Goal: Task Accomplishment & Management: Manage account settings

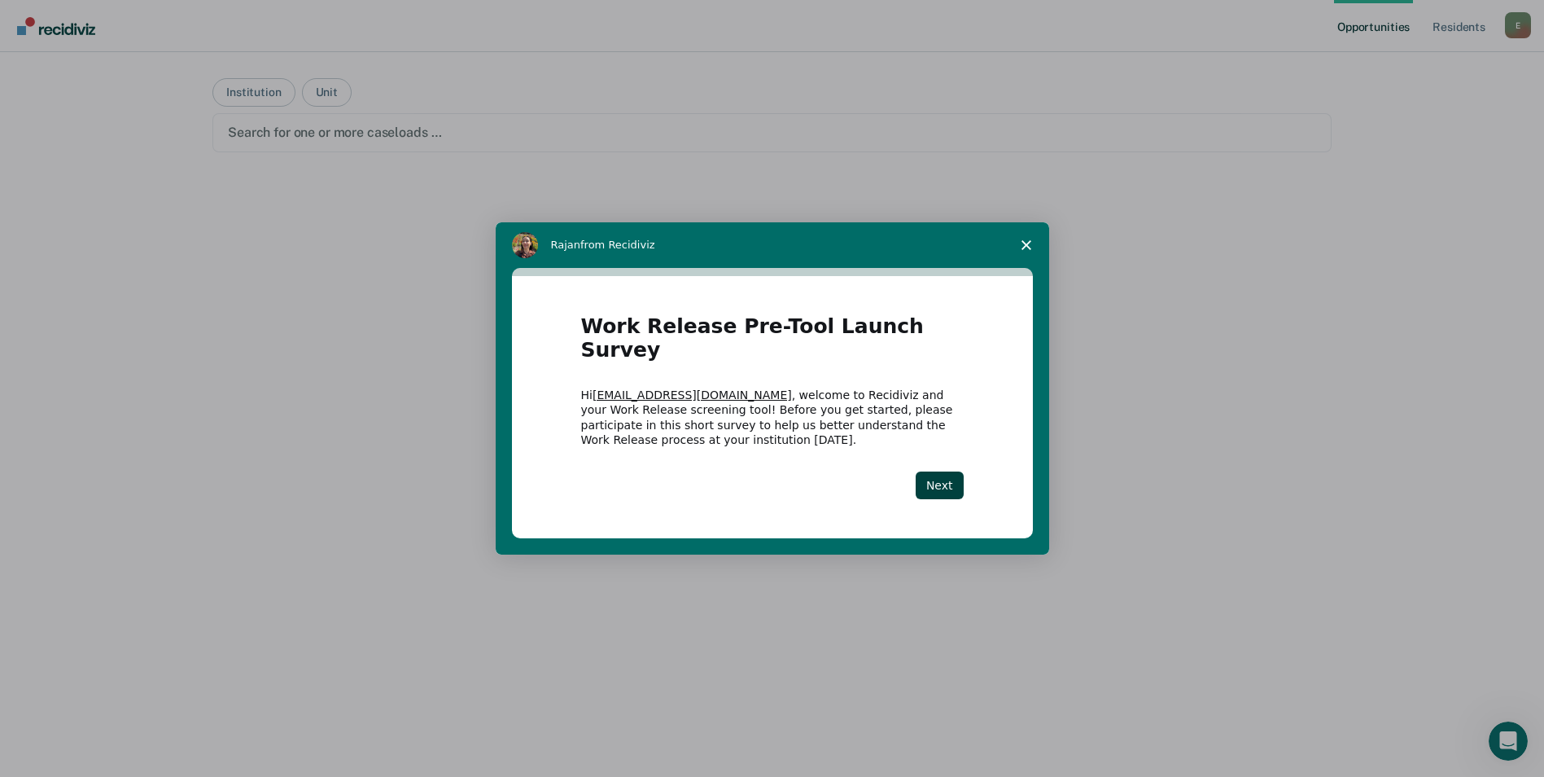
click at [1026, 250] on icon "Close survey" at bounding box center [1027, 245] width 10 height 10
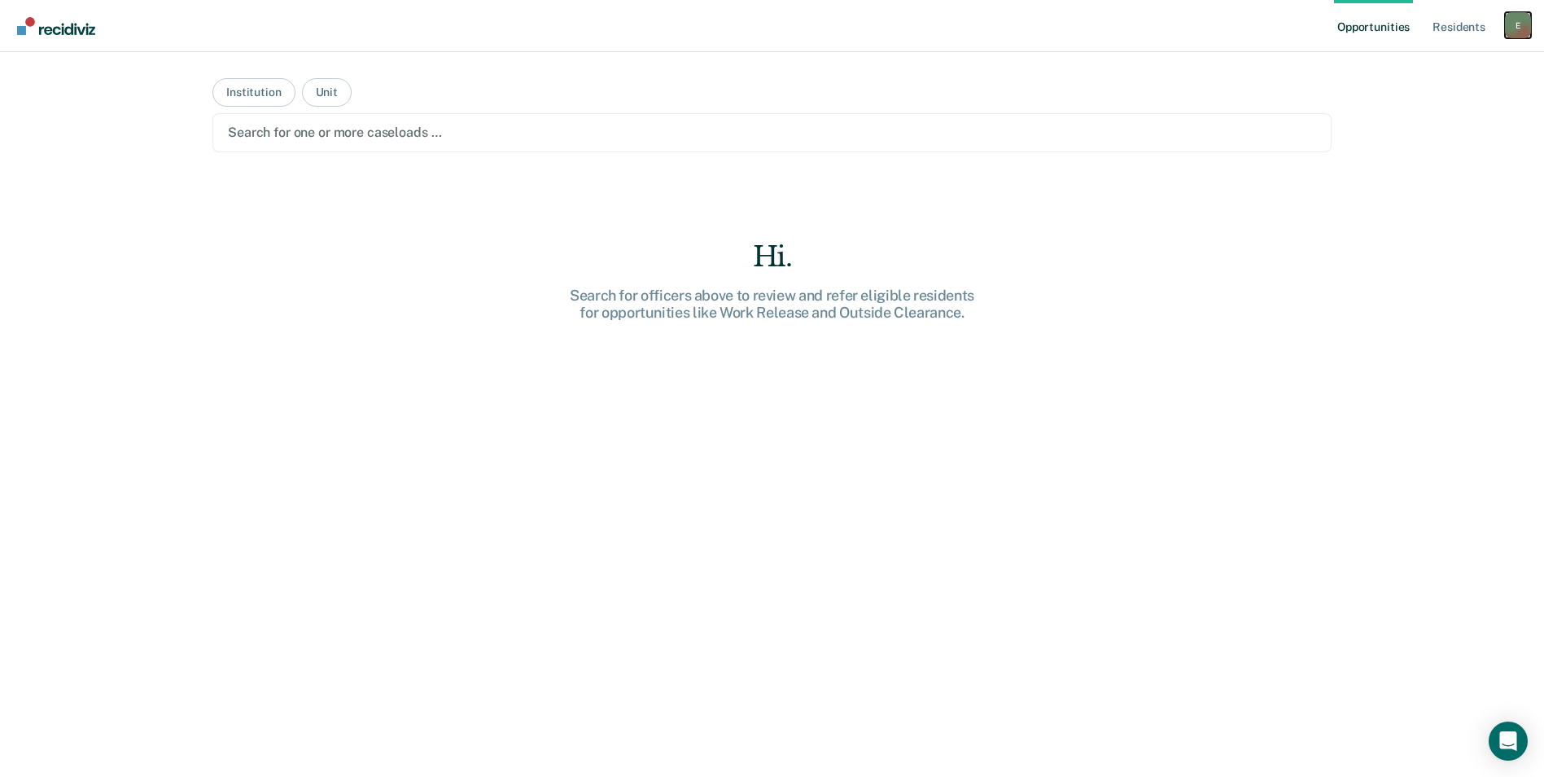
click at [1518, 20] on div "E" at bounding box center [1518, 25] width 26 height 26
click at [1400, 107] on link "Log Out" at bounding box center [1452, 107] width 131 height 14
click at [242, 91] on button "Institution" at bounding box center [253, 92] width 82 height 28
click at [329, 93] on button "Unit" at bounding box center [327, 92] width 50 height 28
click at [269, 142] on div at bounding box center [772, 132] width 1088 height 19
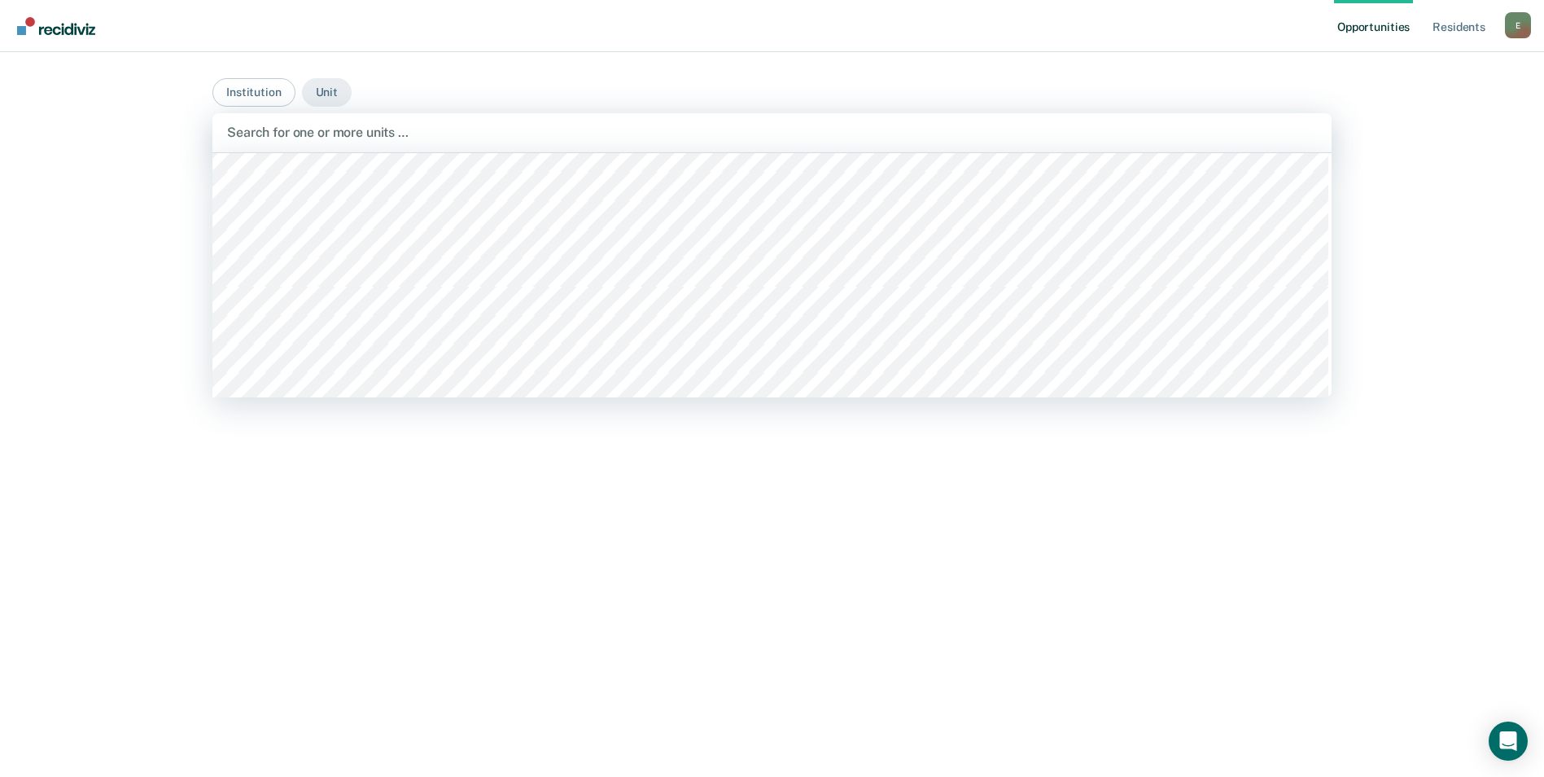
scroll to position [6268, 0]
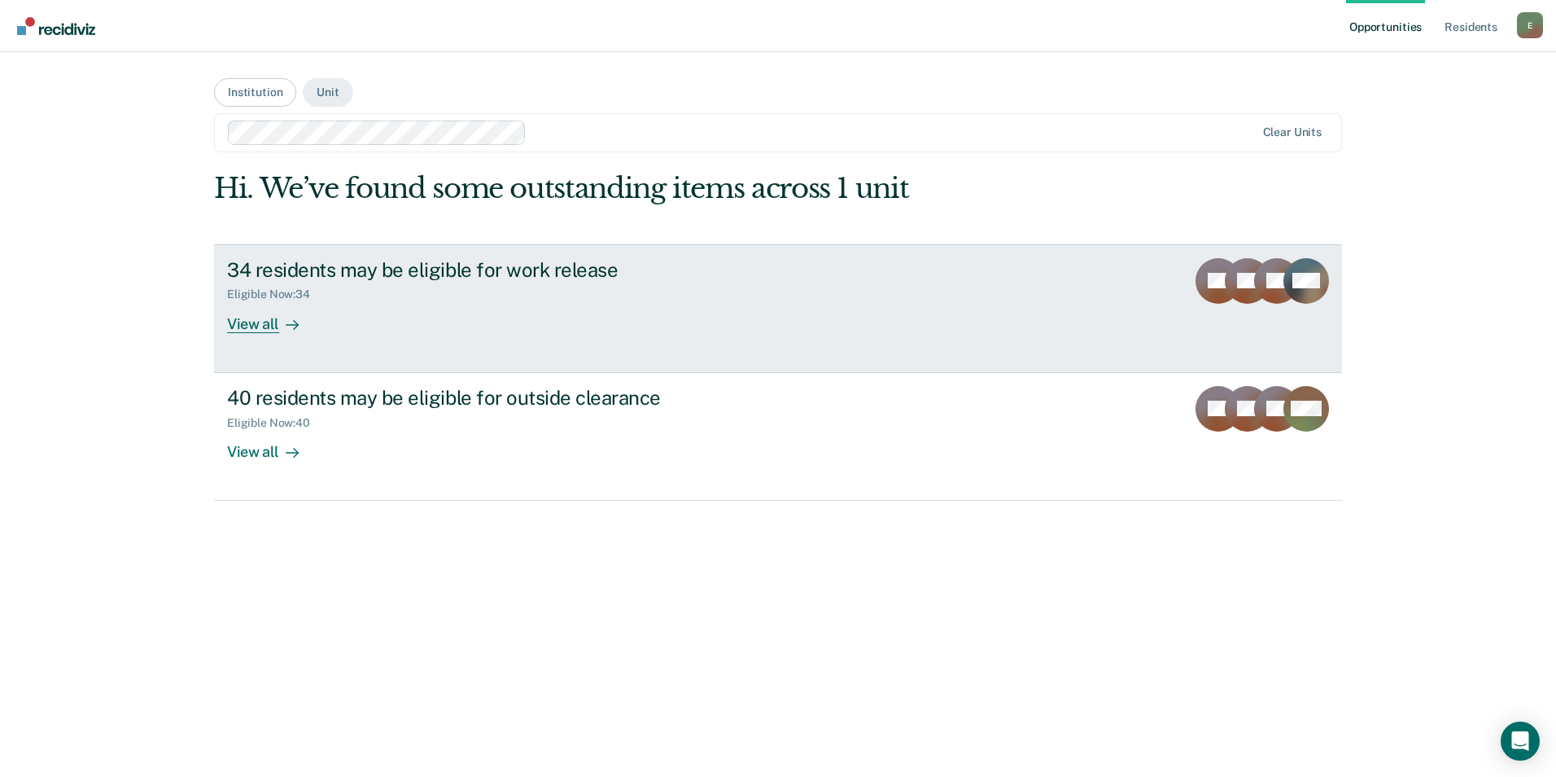
click at [256, 320] on div "View all" at bounding box center [272, 317] width 91 height 32
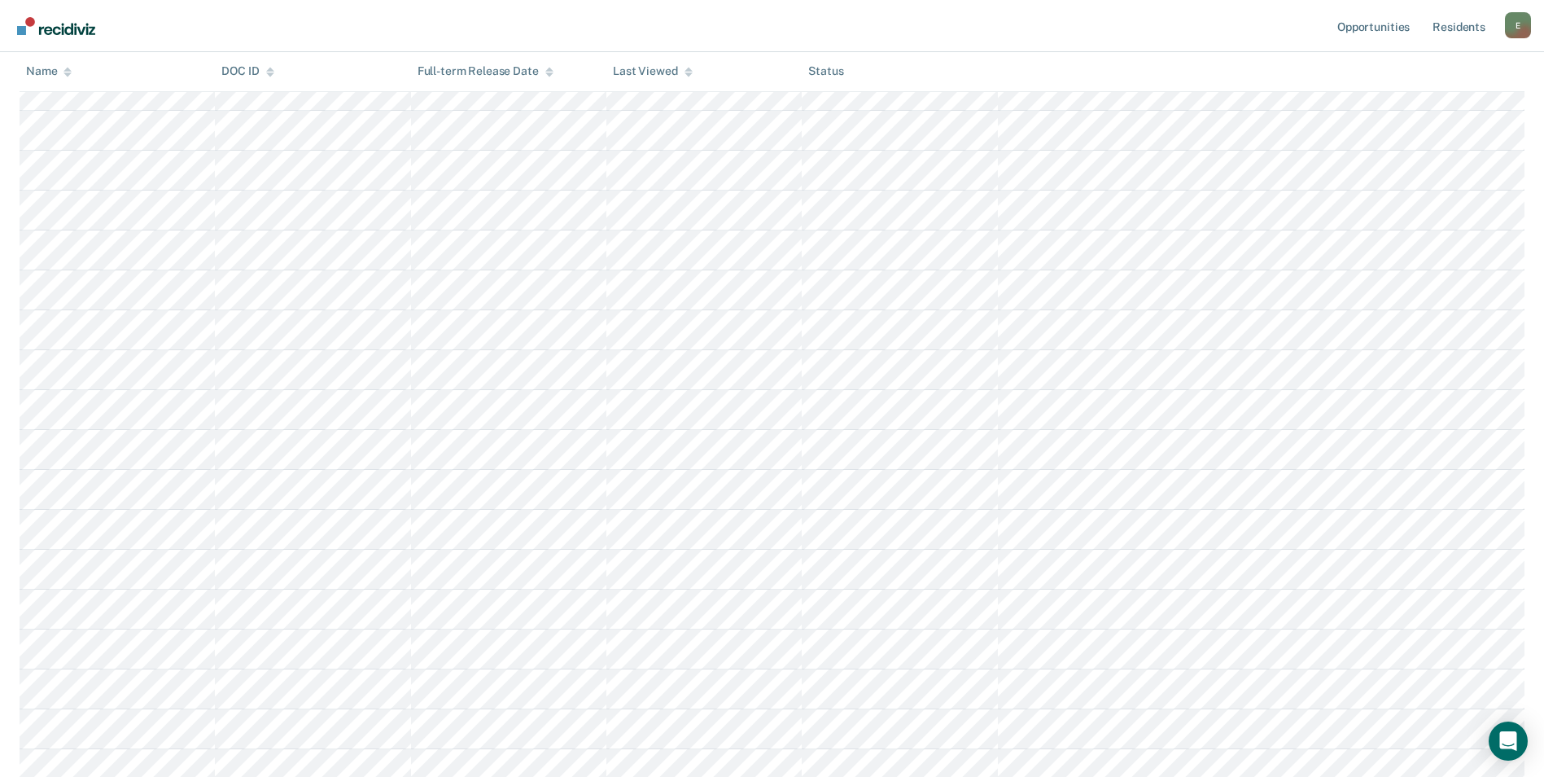
scroll to position [139, 0]
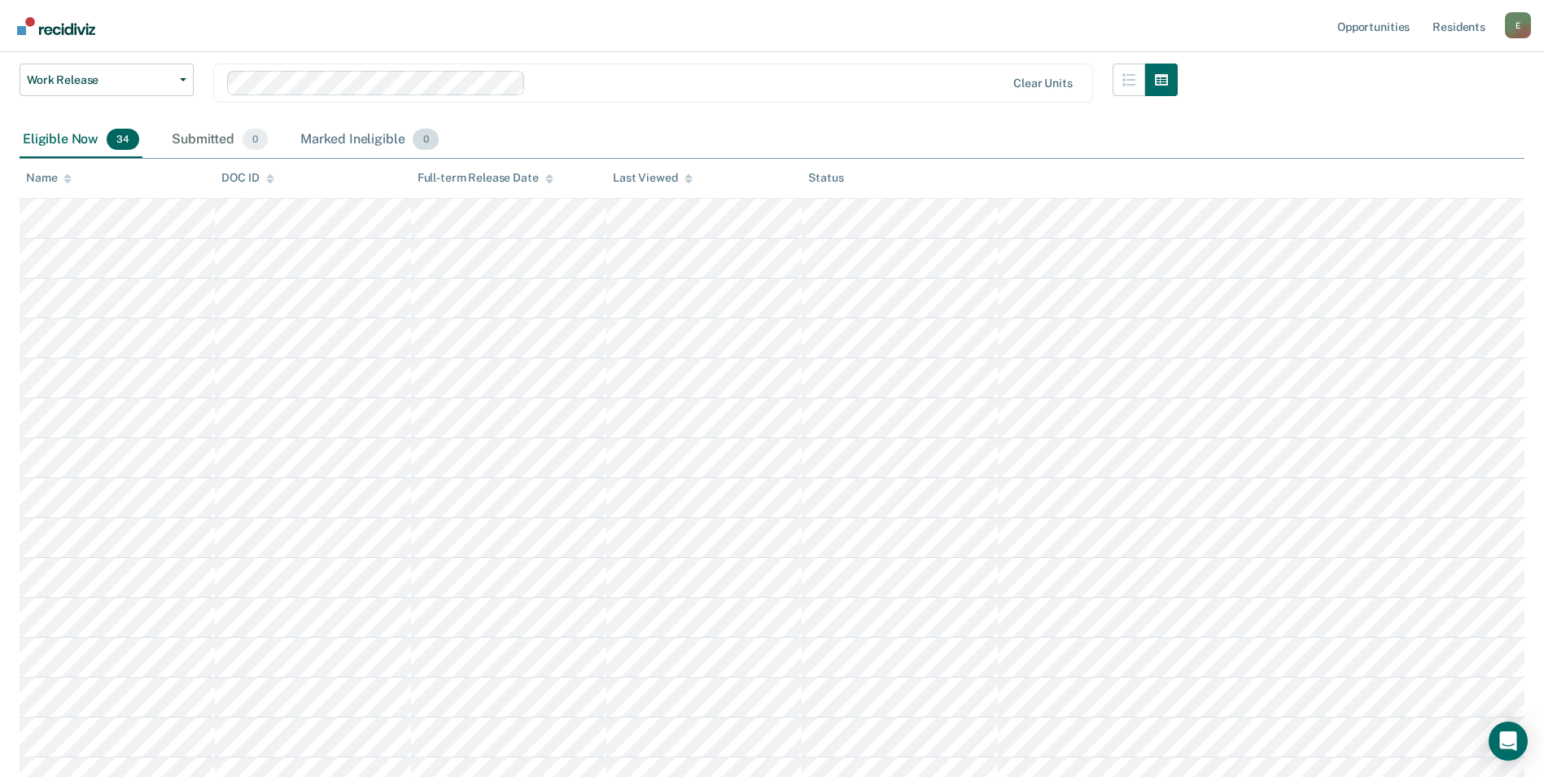
click at [359, 133] on div "Marked Ineligible 0" at bounding box center [369, 140] width 145 height 36
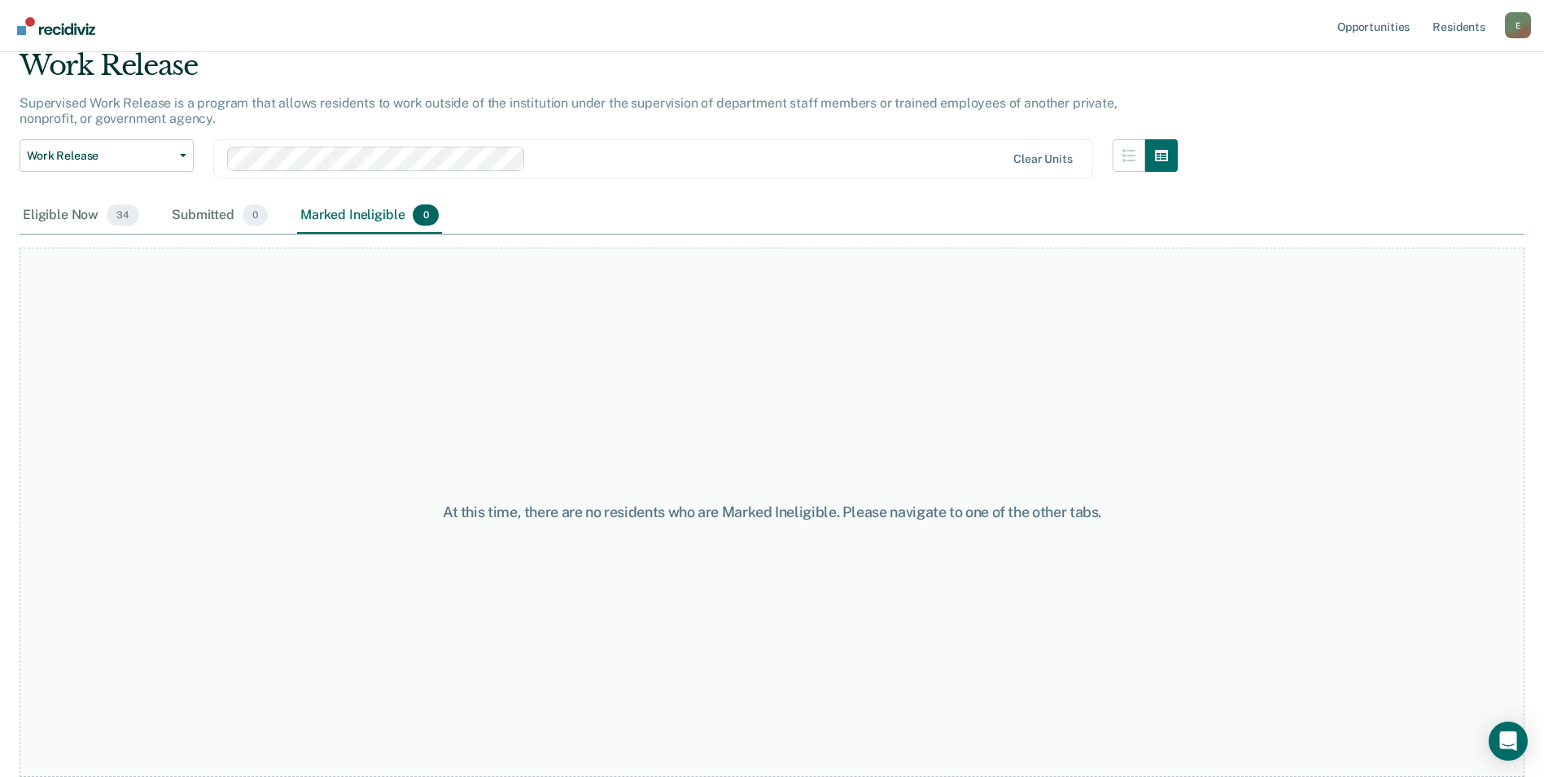
scroll to position [63, 0]
click at [103, 220] on div "Eligible Now 34" at bounding box center [81, 216] width 123 height 36
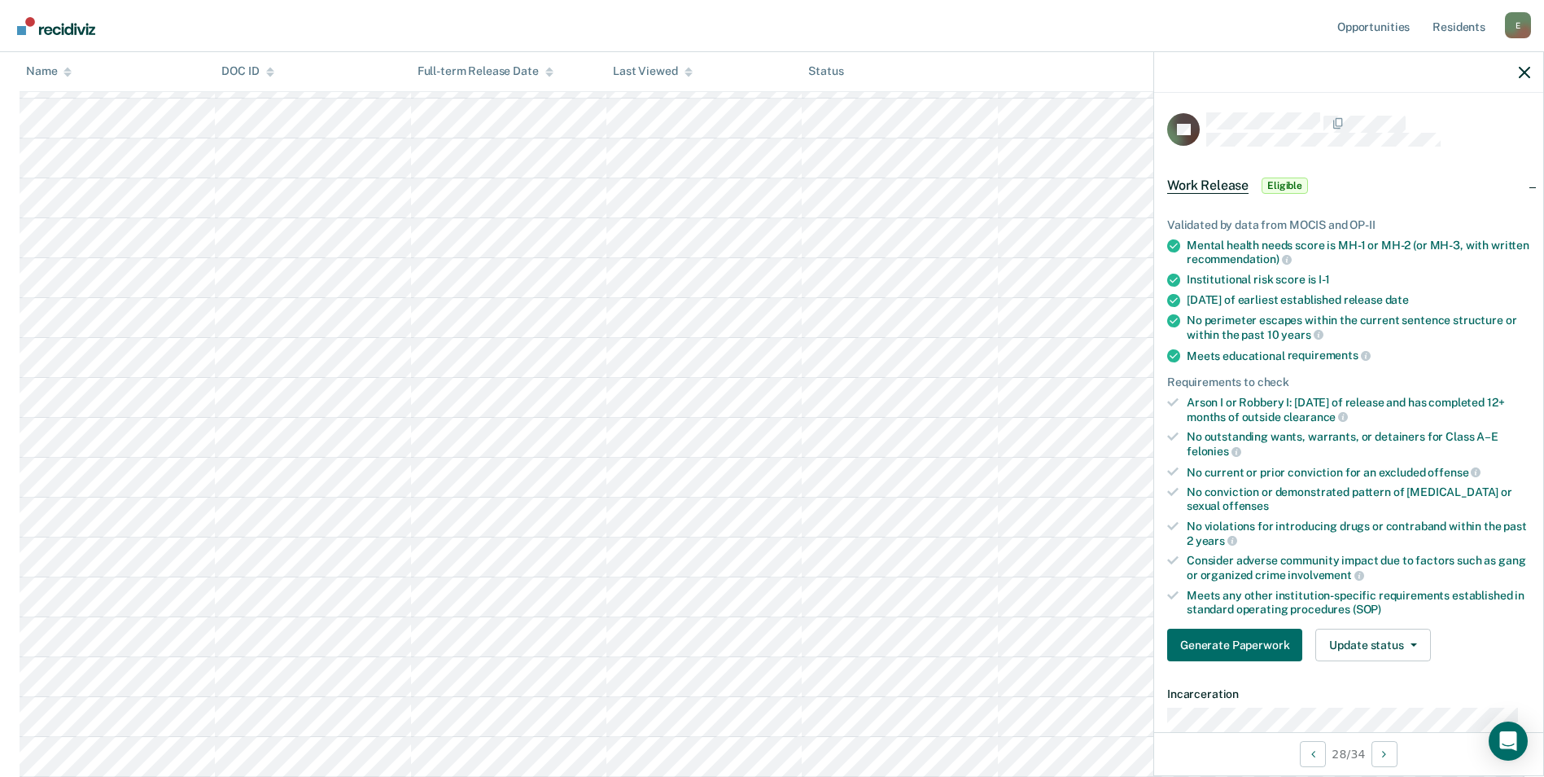
scroll to position [163, 0]
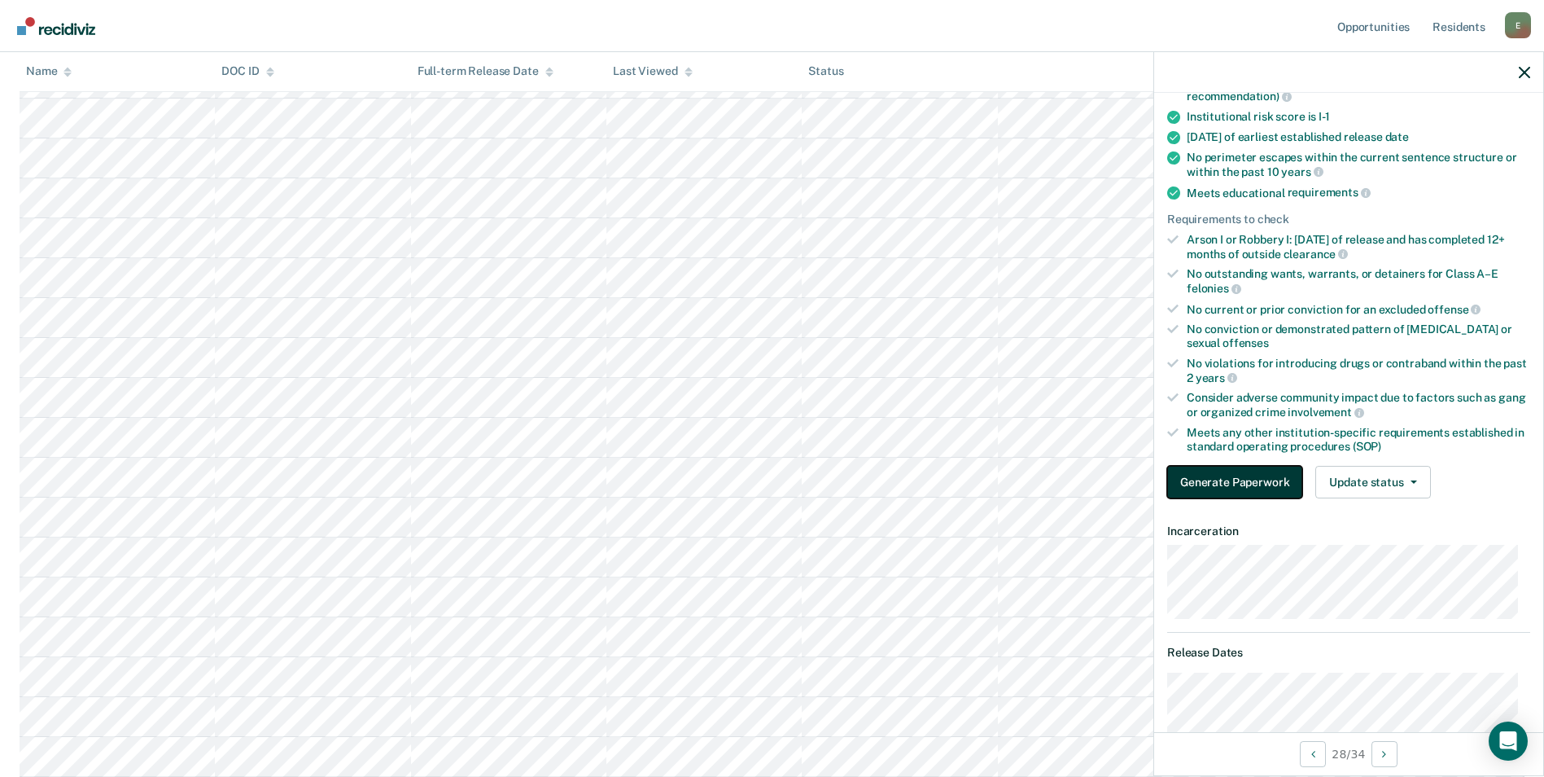
click at [1200, 473] on button "Generate Paperwork" at bounding box center [1234, 482] width 135 height 33
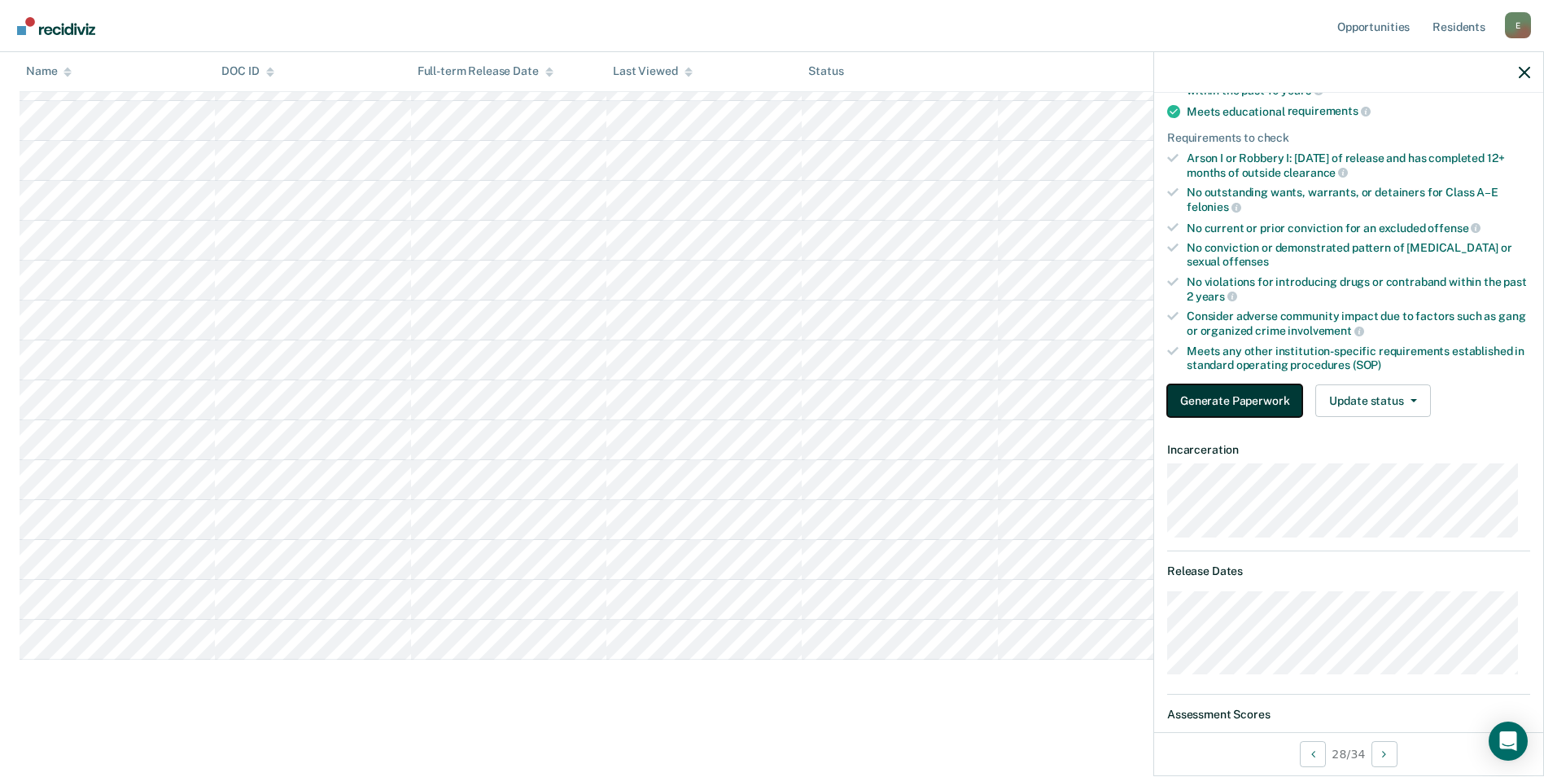
scroll to position [0, 0]
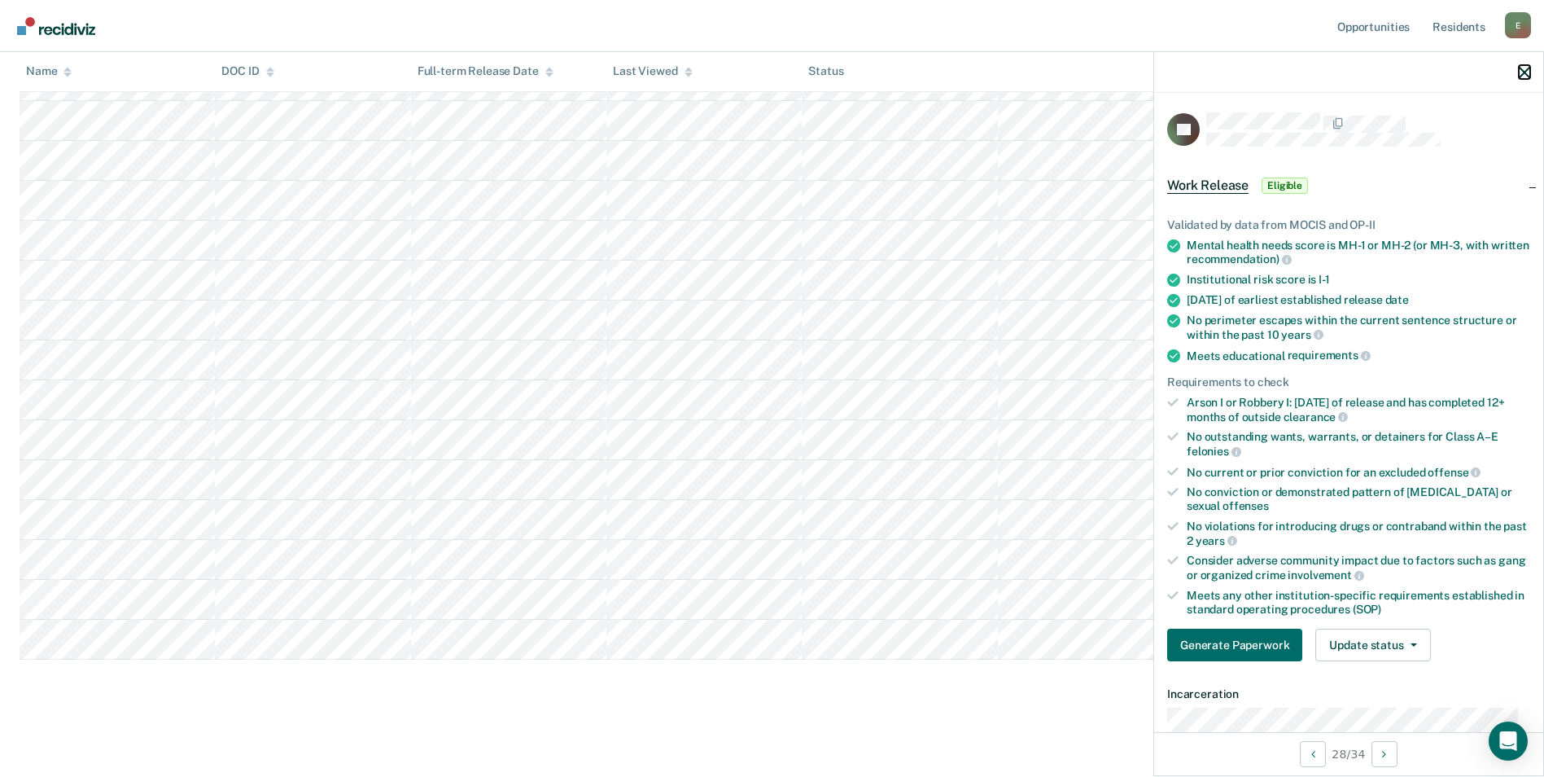
click at [1530, 70] on icon "button" at bounding box center [1524, 72] width 11 height 11
click at [1416, 637] on button "Update status" at bounding box center [1372, 644] width 115 height 33
click at [1521, 74] on icon "button" at bounding box center [1524, 72] width 11 height 11
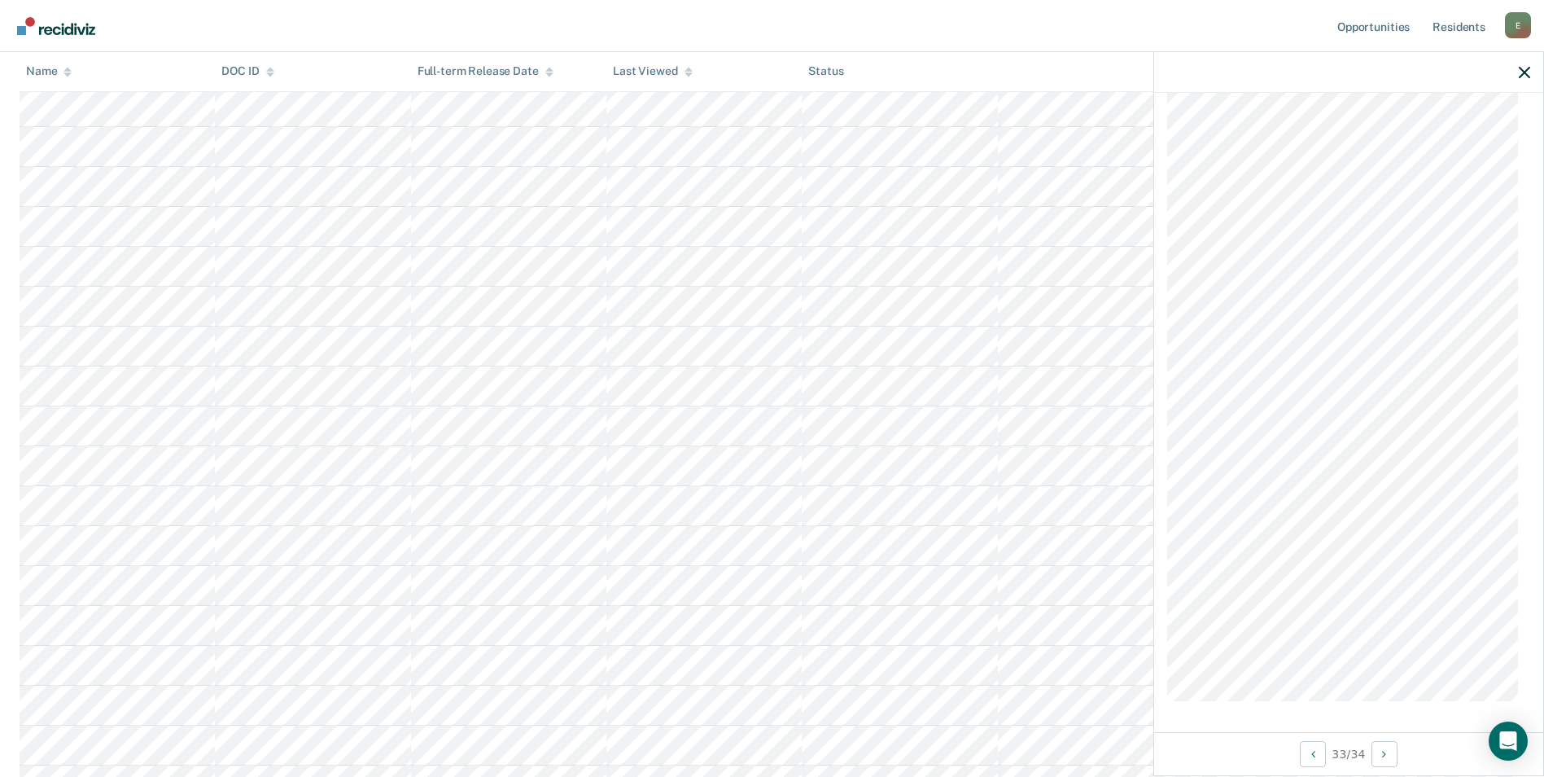
scroll to position [1035, 0]
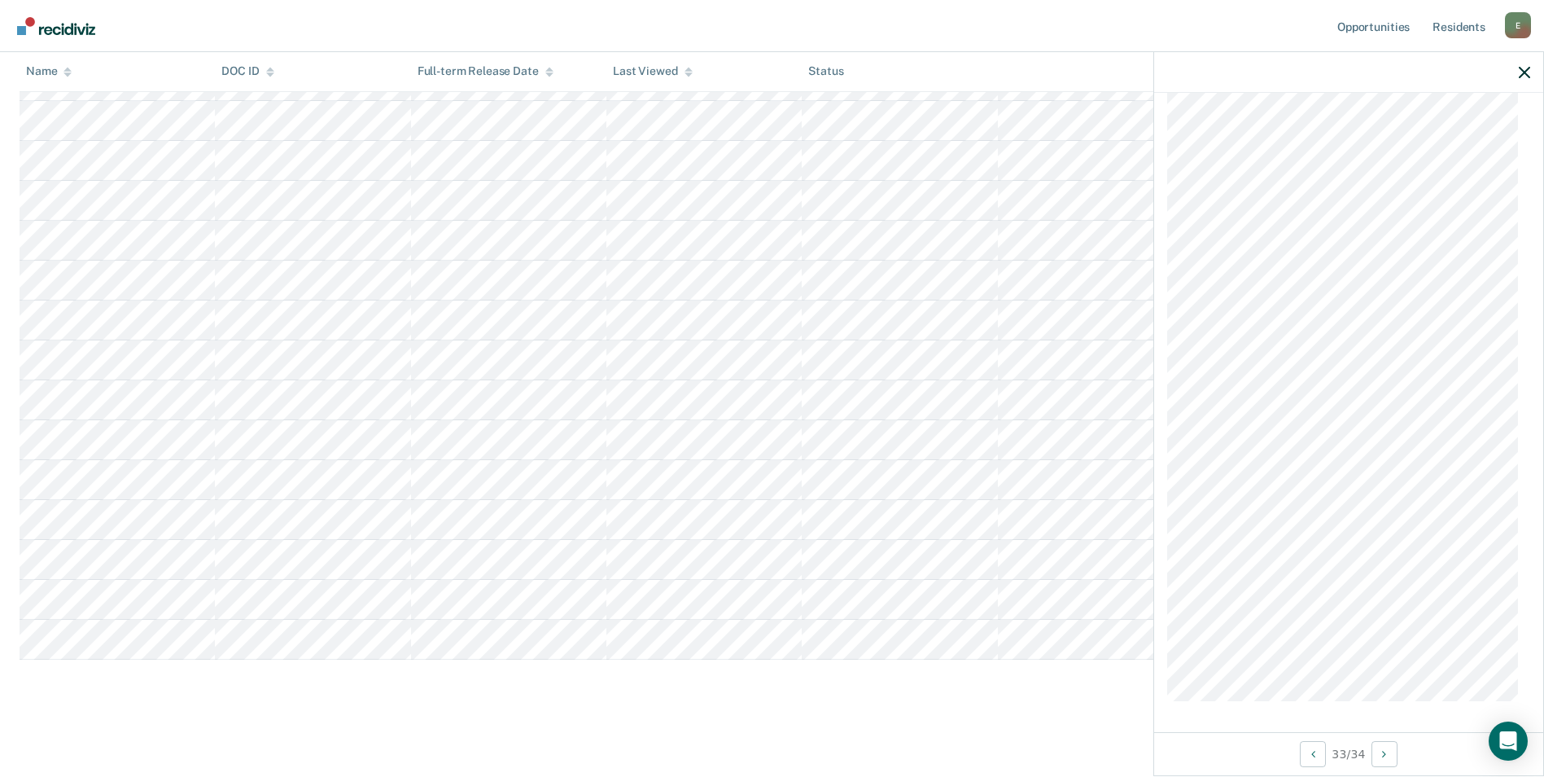
click at [1530, 75] on div at bounding box center [1348, 72] width 389 height 41
click at [1526, 72] on icon "button" at bounding box center [1524, 72] width 11 height 11
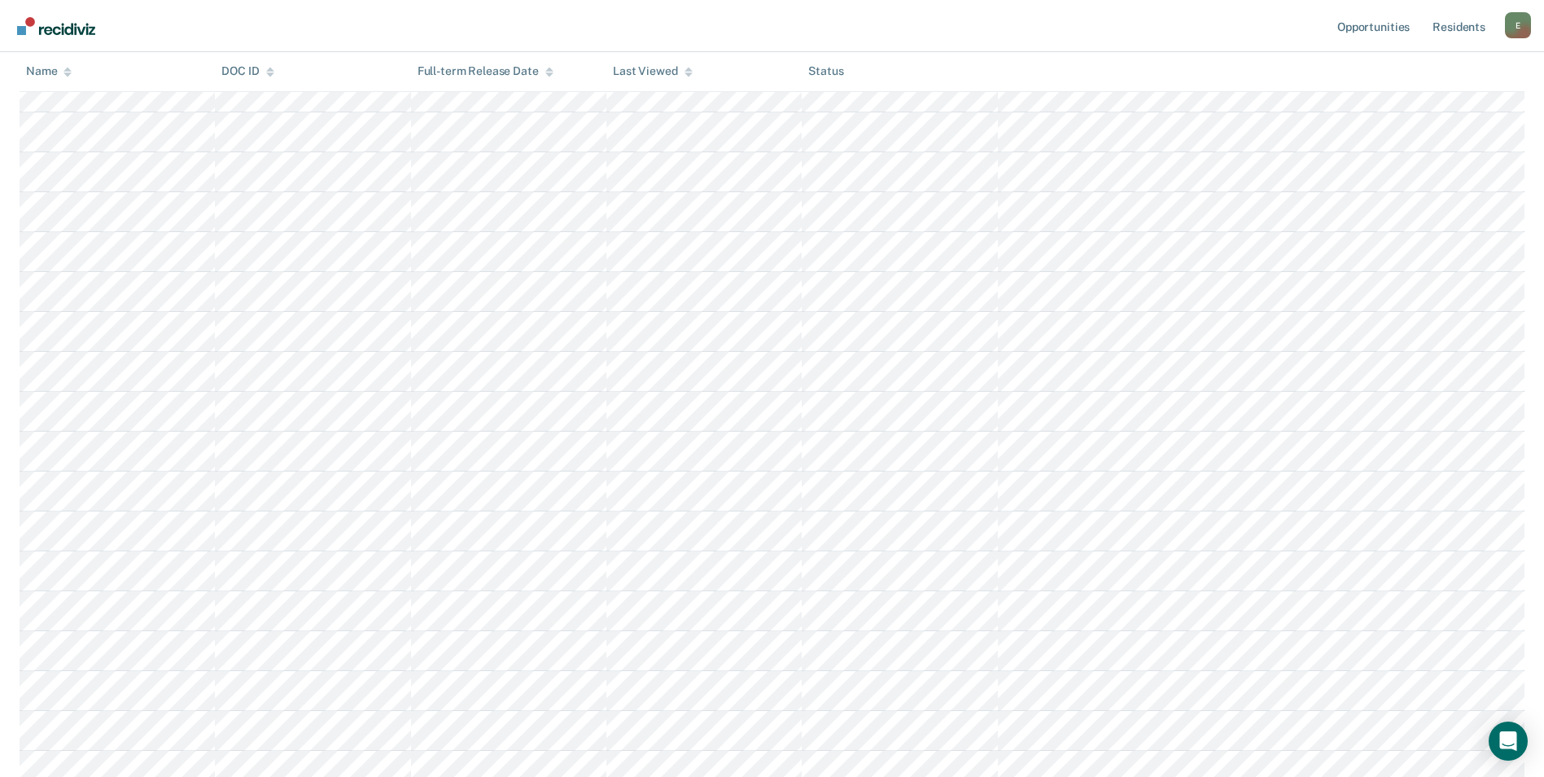
scroll to position [0, 0]
